Goal: Task Accomplishment & Management: Manage account settings

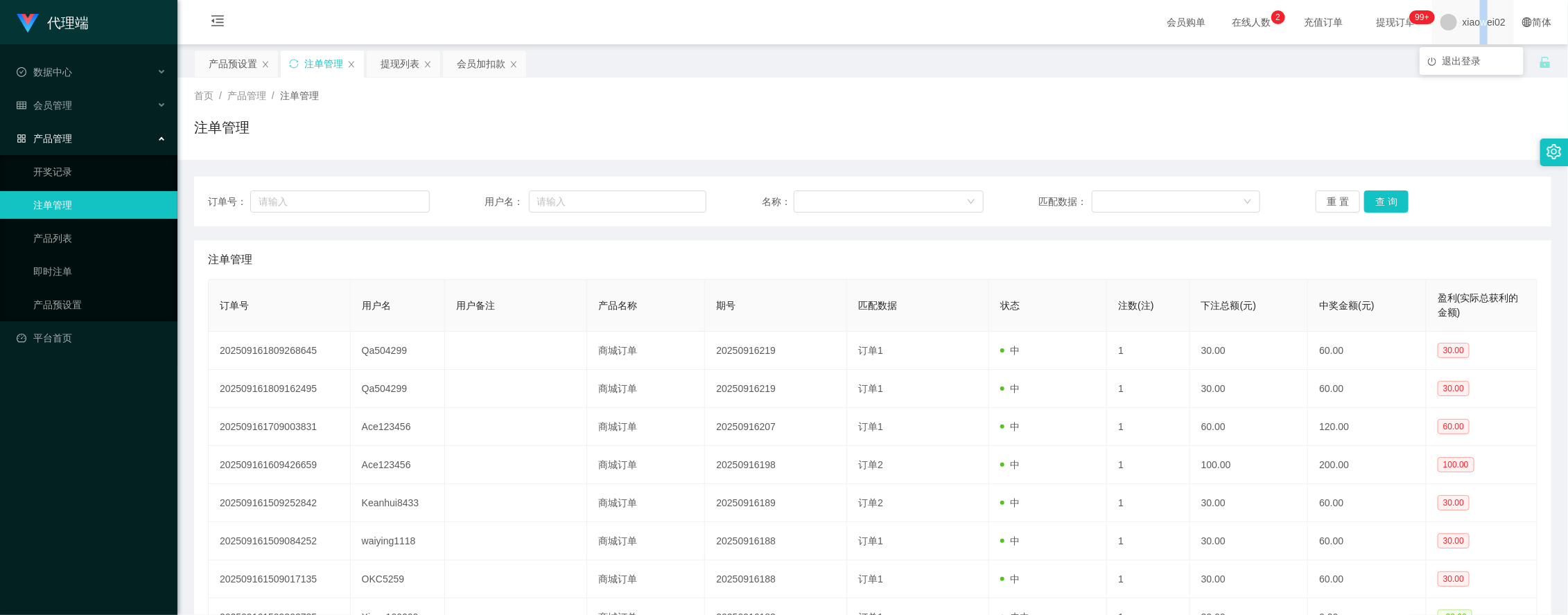
click at [1471, 31] on span "xiaowei02" at bounding box center [1484, 22] width 43 height 44
drag, startPoint x: 1471, startPoint y: 31, endPoint x: 1452, endPoint y: 68, distance: 41.6
click at [1452, 68] on li "退出登录" at bounding box center [1472, 61] width 104 height 22
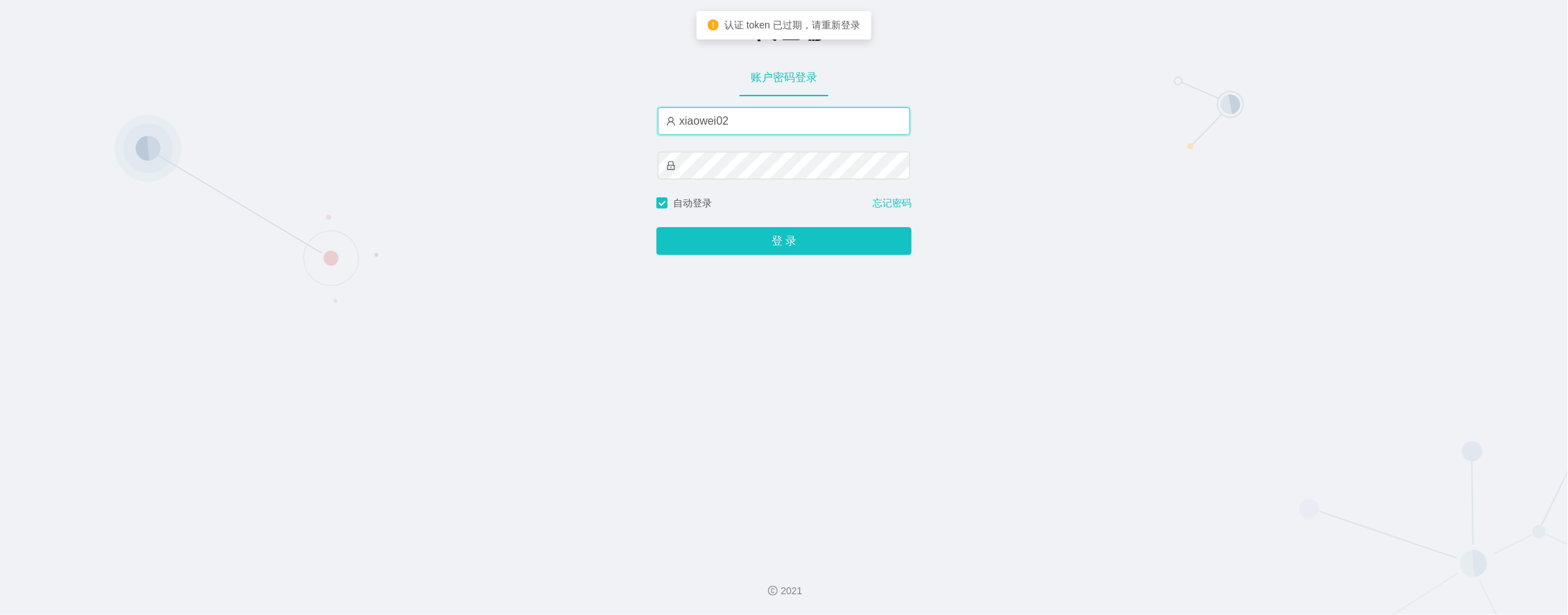
click at [756, 134] on input "xiaowei02" at bounding box center [784, 121] width 252 height 28
type input "xiaowei01"
click at [657, 227] on button "登 录" at bounding box center [784, 241] width 255 height 28
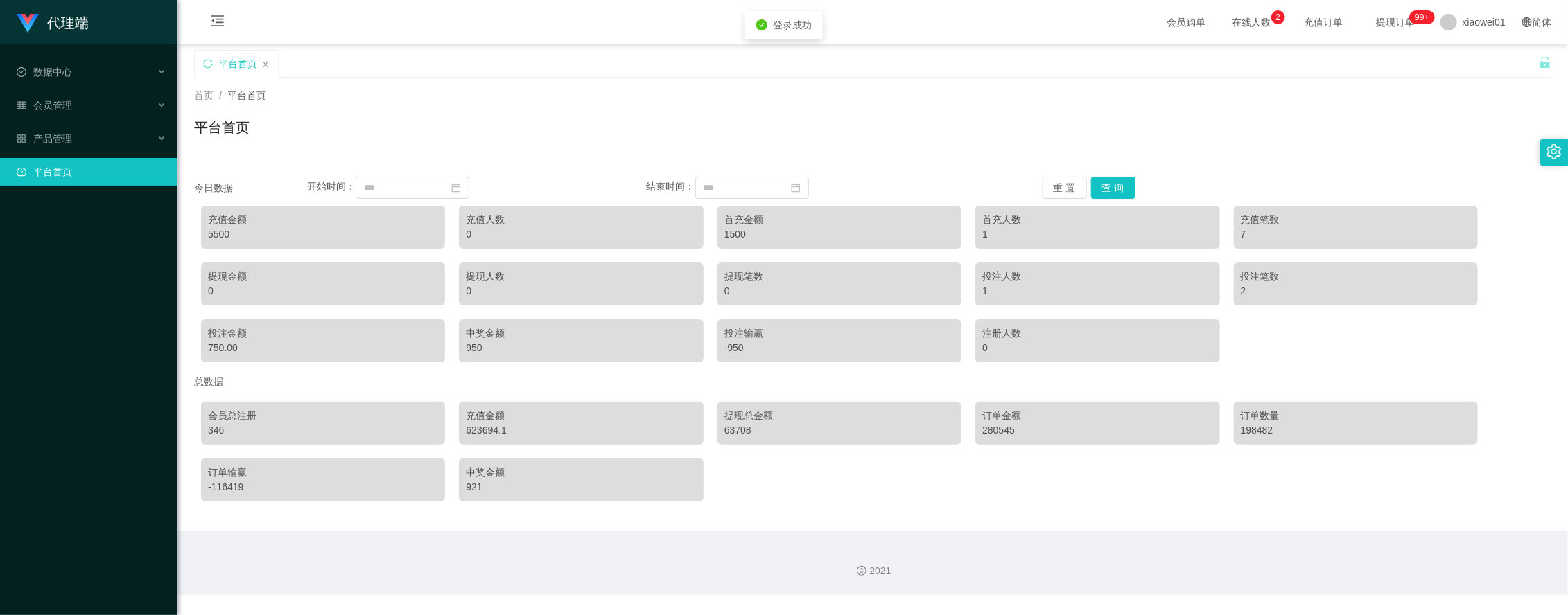
click at [226, 446] on div "会员总注册 346 充值金额 623694.1 提现总金额 63708 订单金额 280545 订单数量 198482 订单输赢 -116419 中奖金额 9…" at bounding box center [873, 451] width 1358 height 114
click at [109, 104] on div "会员管理" at bounding box center [89, 105] width 177 height 28
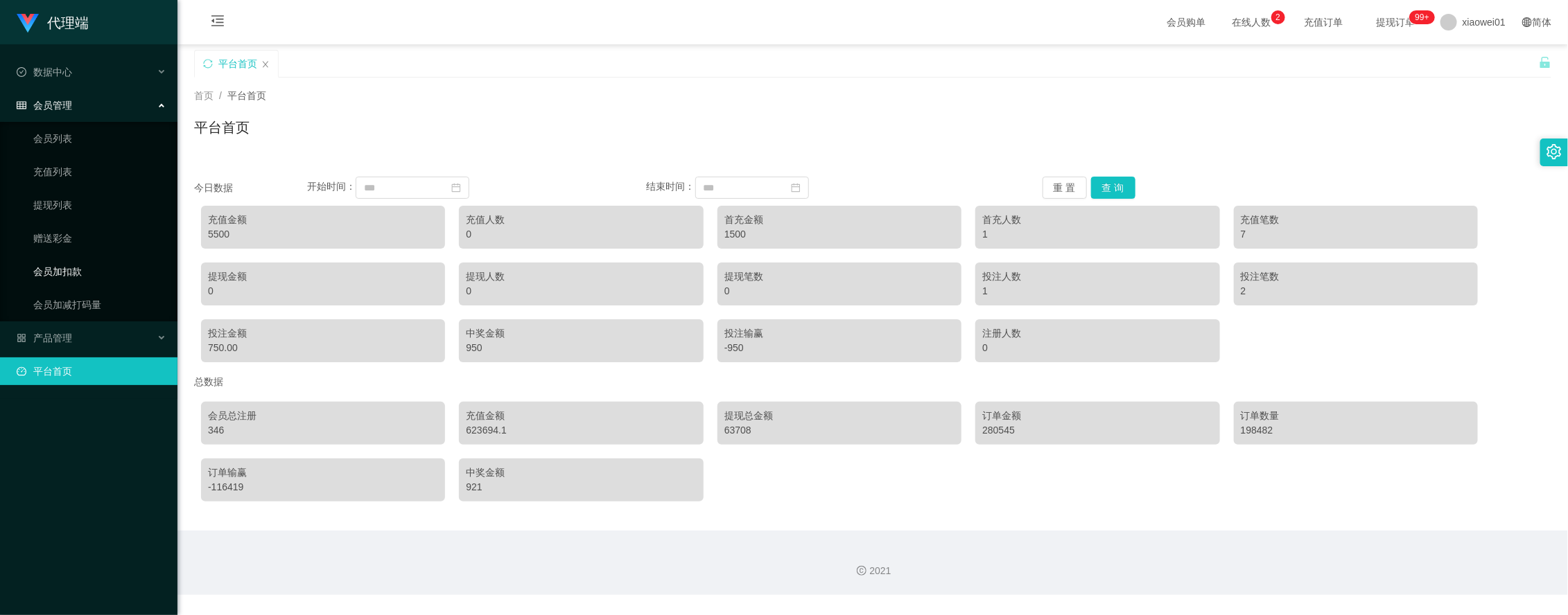
click at [70, 261] on link "会员加扣款" at bounding box center [100, 271] width 133 height 28
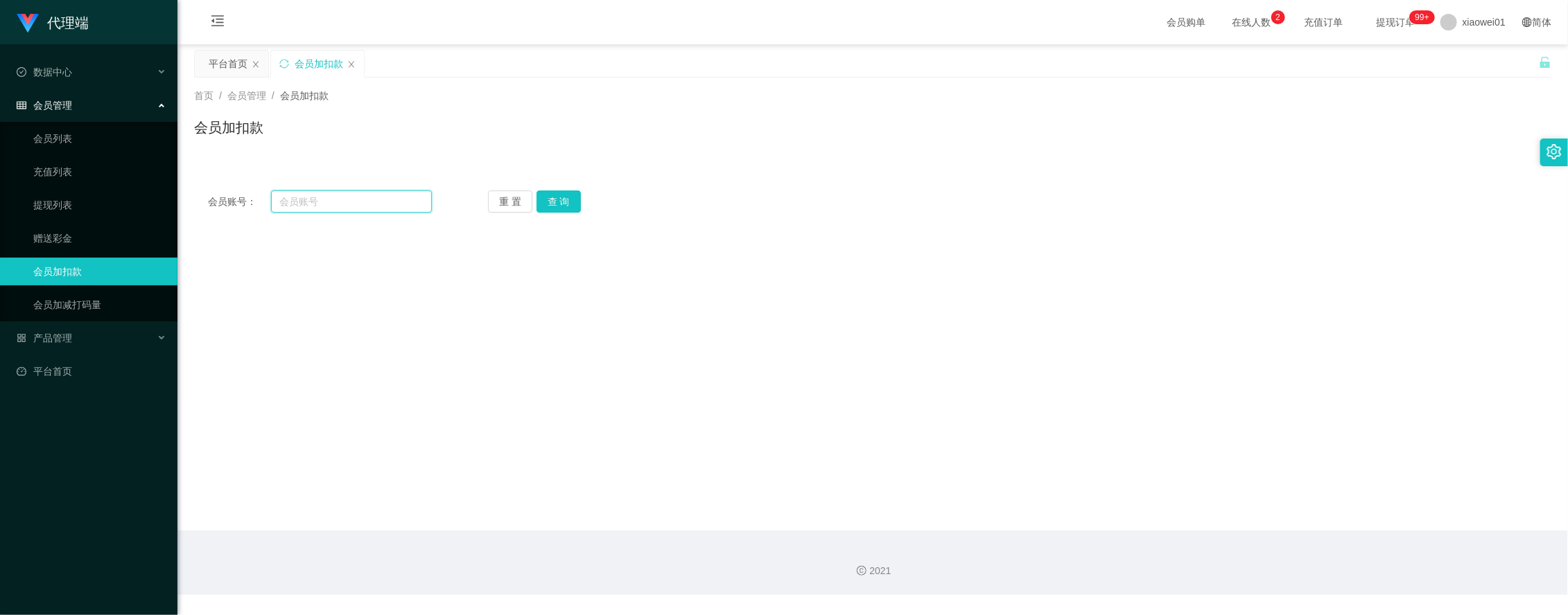
click at [364, 205] on input "text" at bounding box center [351, 201] width 161 height 22
paste input "0168625917"
type input "0168625917"
click at [565, 201] on button "查 询" at bounding box center [559, 201] width 44 height 22
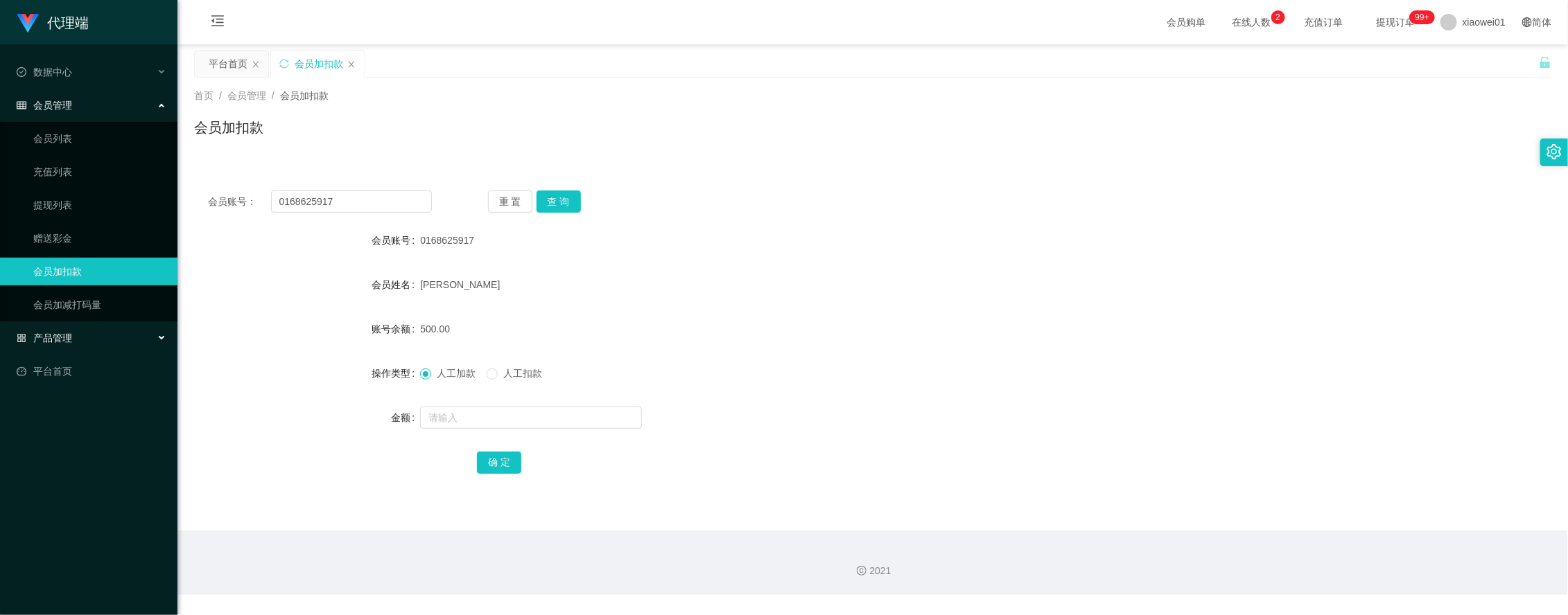
click at [66, 333] on span "产品管理" at bounding box center [44, 339] width 56 height 11
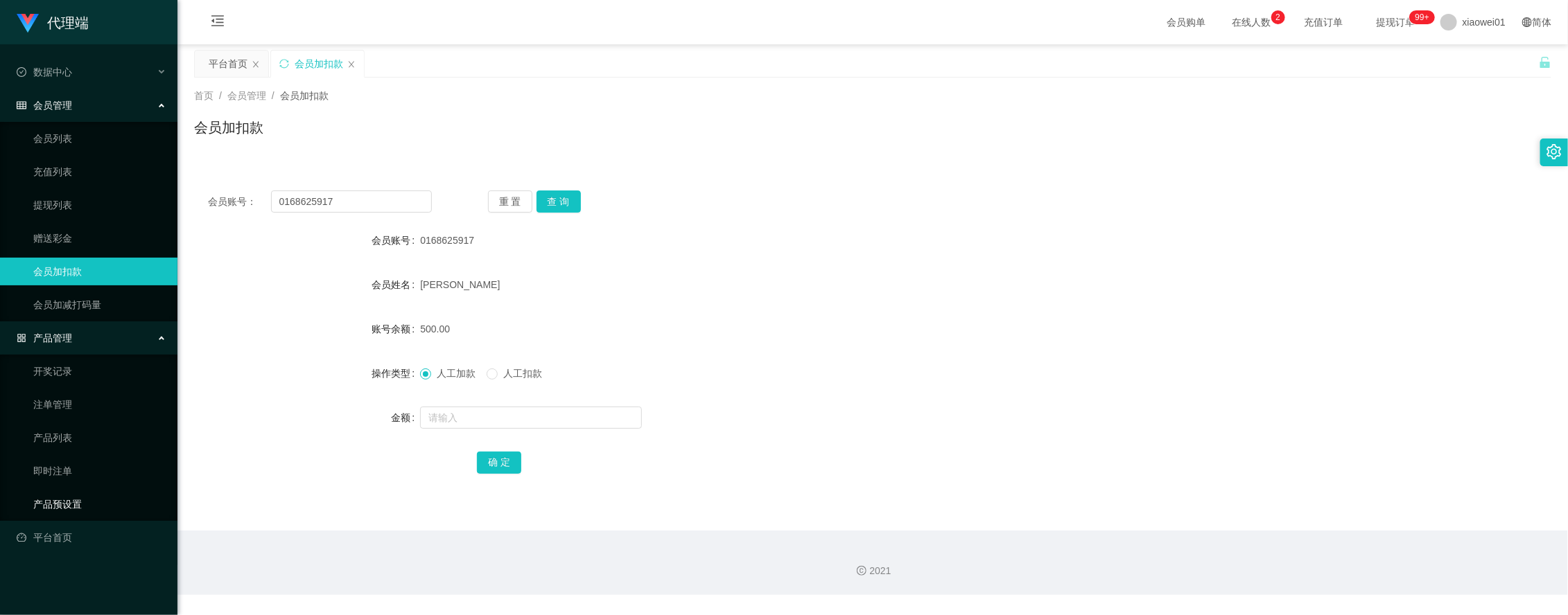
click at [79, 499] on link "产品预设置" at bounding box center [100, 504] width 133 height 28
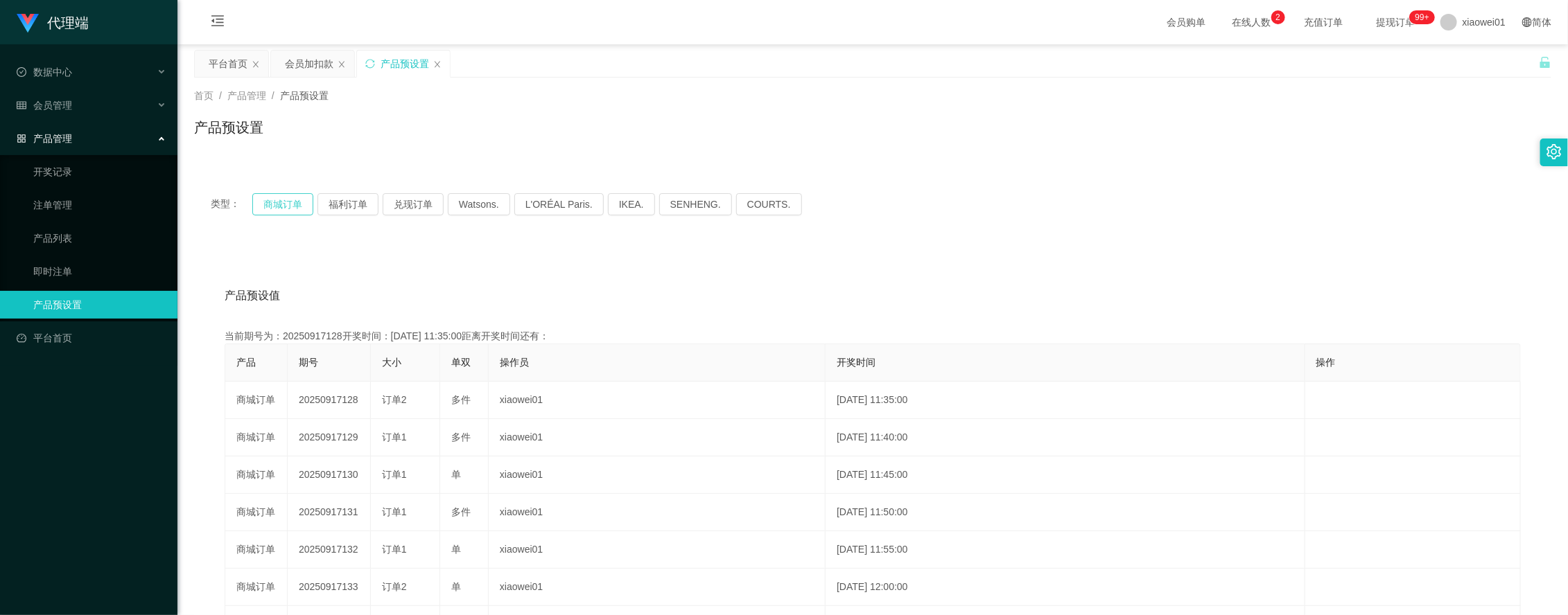
click at [297, 211] on button "商城订单" at bounding box center [282, 204] width 61 height 22
click at [468, 256] on div "产品预设值 添加期号 当前期号为：20250917128开奖时间：[DATE] 11:35:00距离开奖时间还有：00:0-329 产品 期号 大小 单双 操…" at bounding box center [873, 531] width 1358 height 571
click at [303, 201] on button "商城订单" at bounding box center [282, 204] width 61 height 22
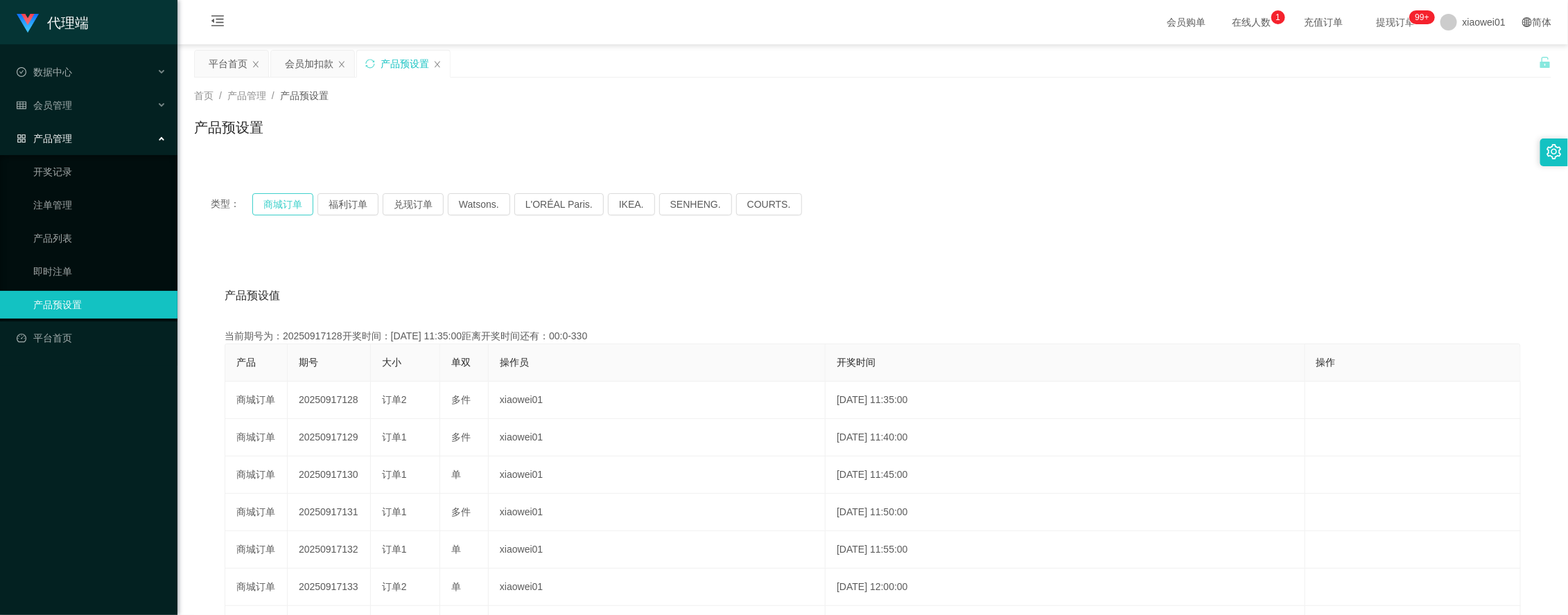
click at [303, 201] on button "商城订单" at bounding box center [282, 204] width 61 height 22
type button "k3wph"
